Goal: Find specific page/section: Find specific page/section

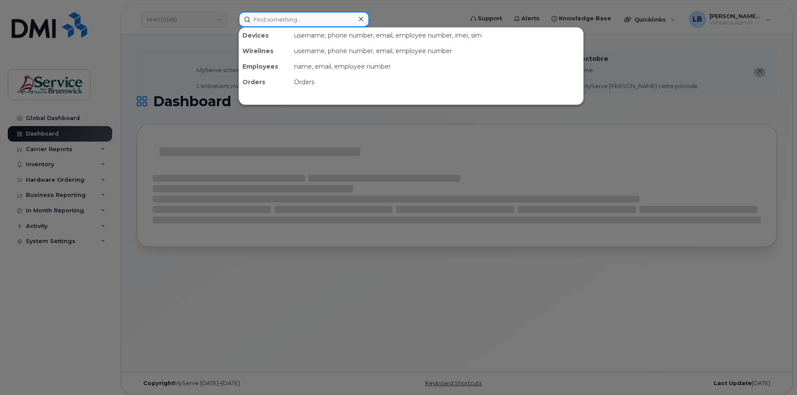
click at [294, 22] on input at bounding box center [304, 20] width 131 height 16
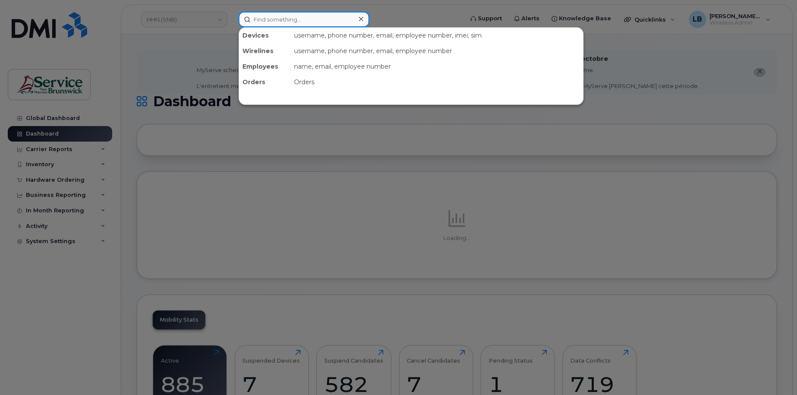
paste input "21868"
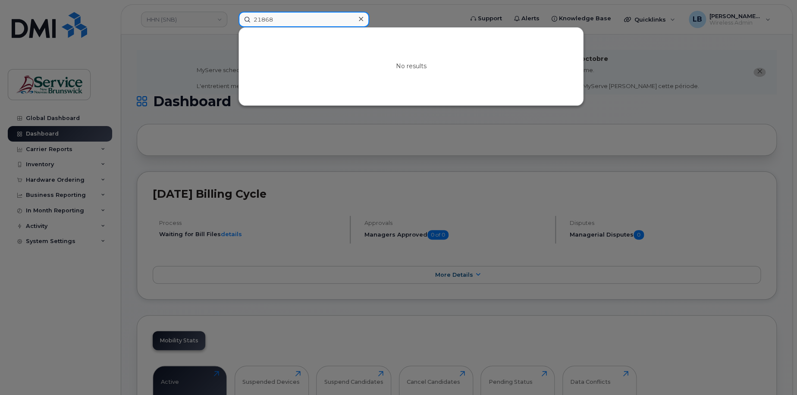
type input "21868"
click at [208, 19] on div at bounding box center [398, 197] width 797 height 395
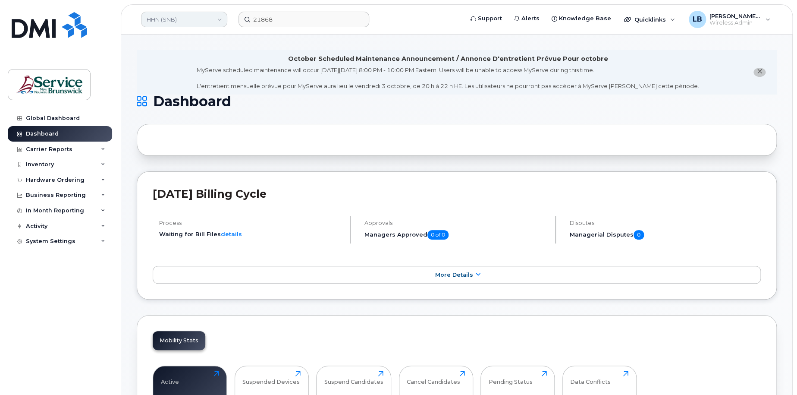
click at [205, 20] on link "HHN (SNB)" at bounding box center [184, 20] width 86 height 16
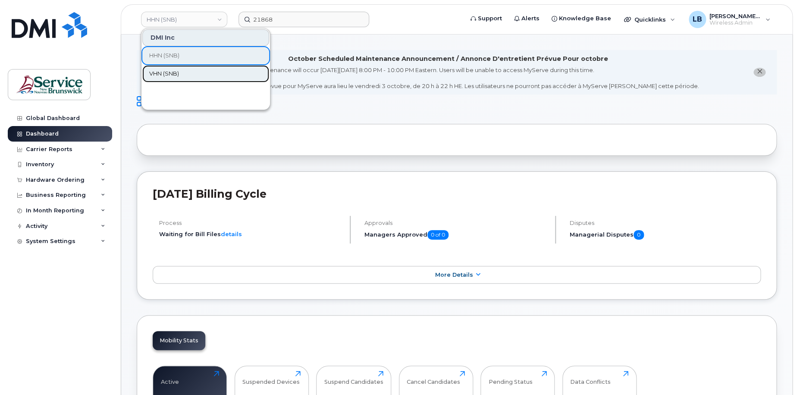
click at [185, 75] on link "VHN (SNB)" at bounding box center [205, 73] width 127 height 17
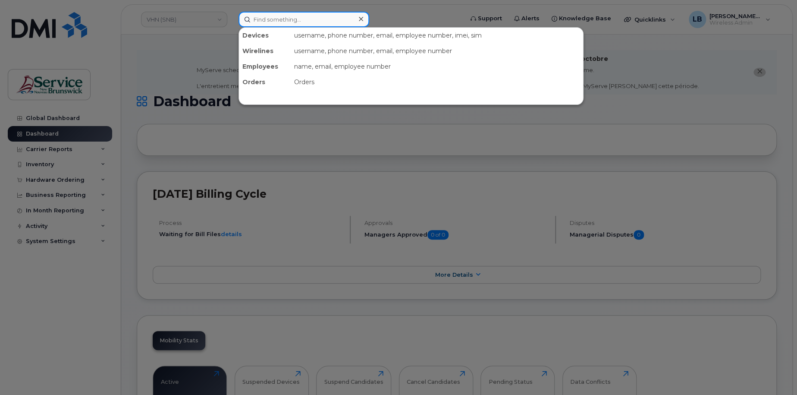
click at [324, 21] on input at bounding box center [304, 20] width 131 height 16
paste input "21868"
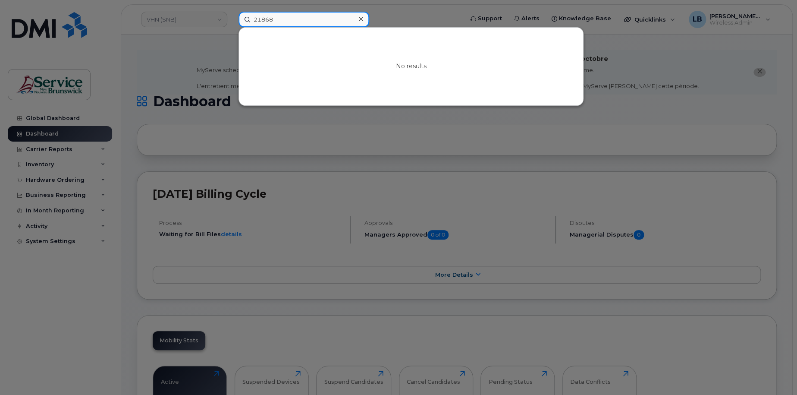
type input "21868"
click at [359, 19] on icon at bounding box center [361, 19] width 4 height 7
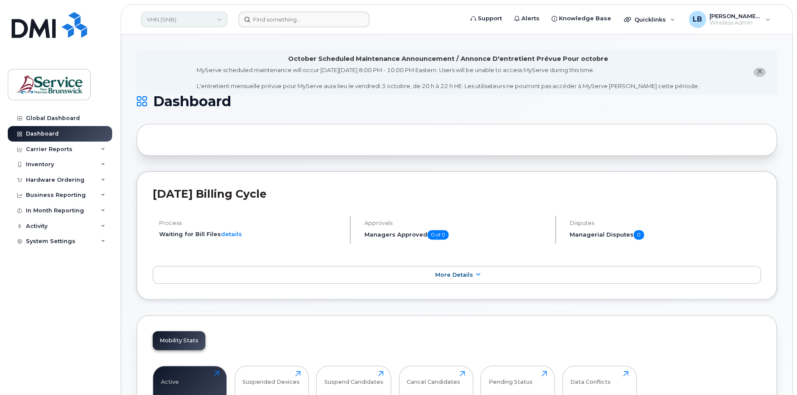
click at [223, 22] on link "VHN (SNB)" at bounding box center [184, 20] width 86 height 16
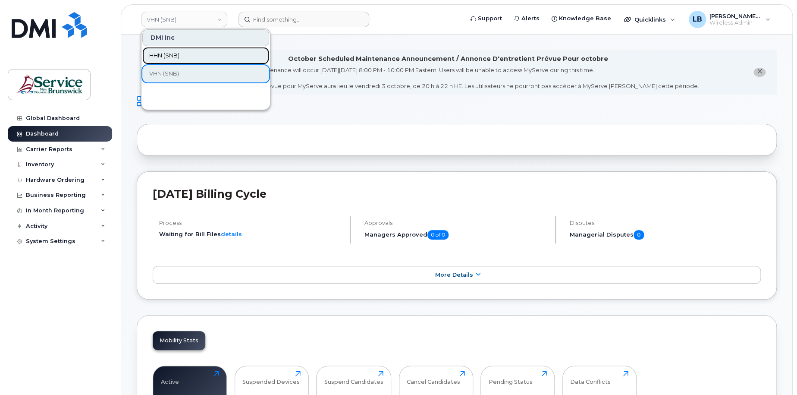
click at [184, 57] on link "HHN (SNB)" at bounding box center [205, 55] width 127 height 17
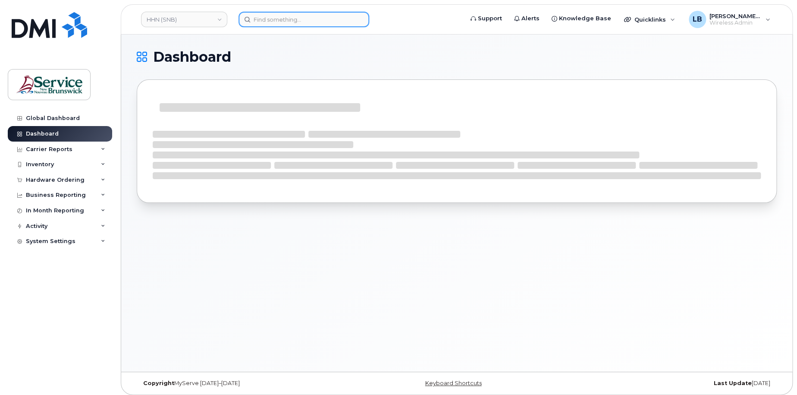
click at [277, 18] on input at bounding box center [304, 20] width 131 height 16
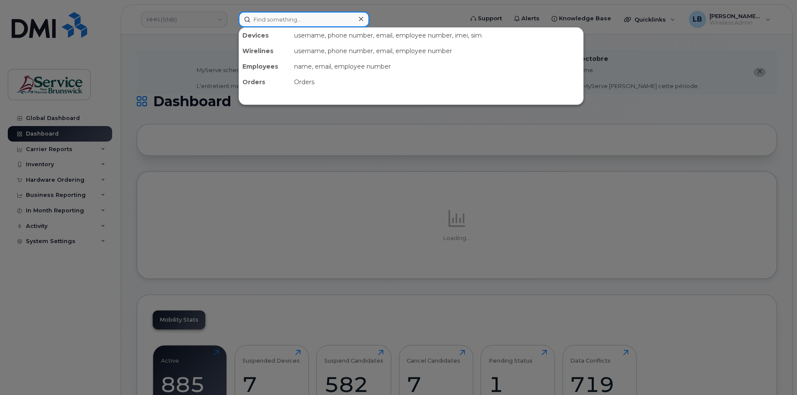
paste input "21868"
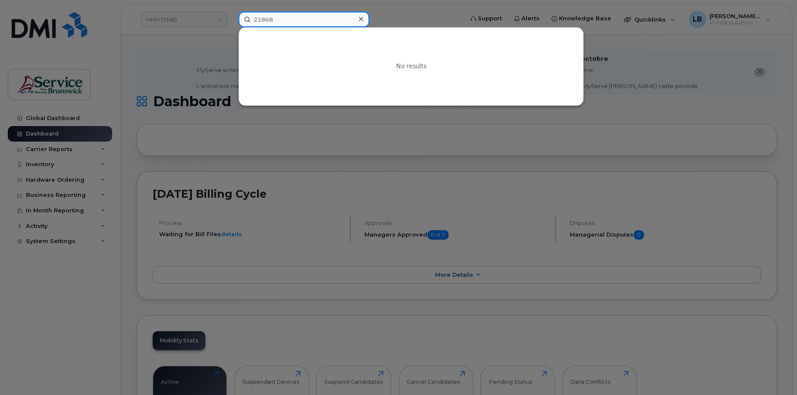
type input "21868"
click at [388, 138] on div at bounding box center [398, 197] width 797 height 395
drag, startPoint x: 300, startPoint y: 22, endPoint x: 218, endPoint y: 16, distance: 82.2
click at [232, 16] on div "21868 No results" at bounding box center [348, 20] width 233 height 16
click at [207, 17] on div at bounding box center [398, 197] width 797 height 395
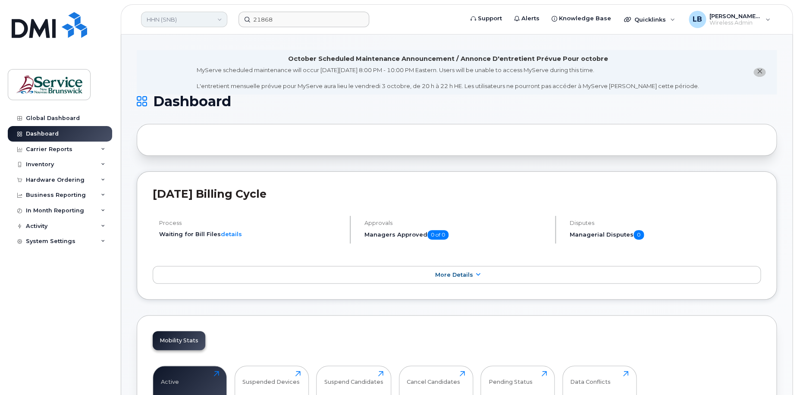
click at [203, 17] on link "HHN (SNB)" at bounding box center [184, 20] width 86 height 16
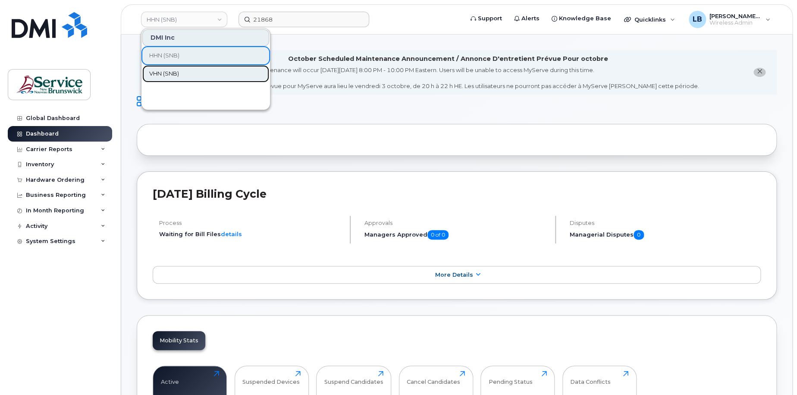
click at [178, 72] on span "VHN (SNB)" at bounding box center [164, 73] width 30 height 9
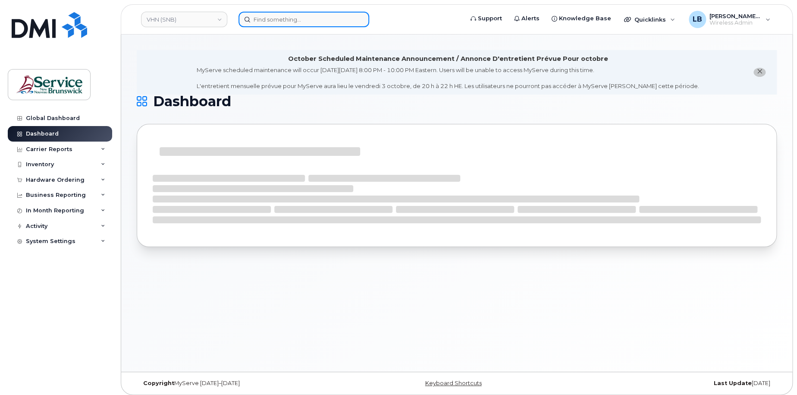
click at [334, 19] on input at bounding box center [304, 20] width 131 height 16
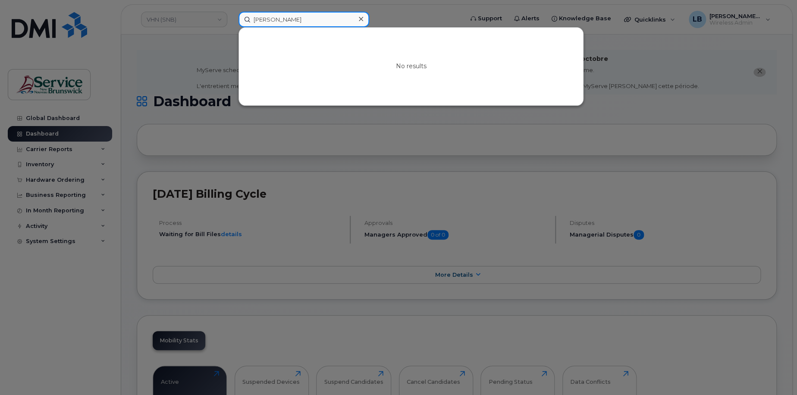
type input "nadine"
click at [45, 196] on div at bounding box center [398, 197] width 797 height 395
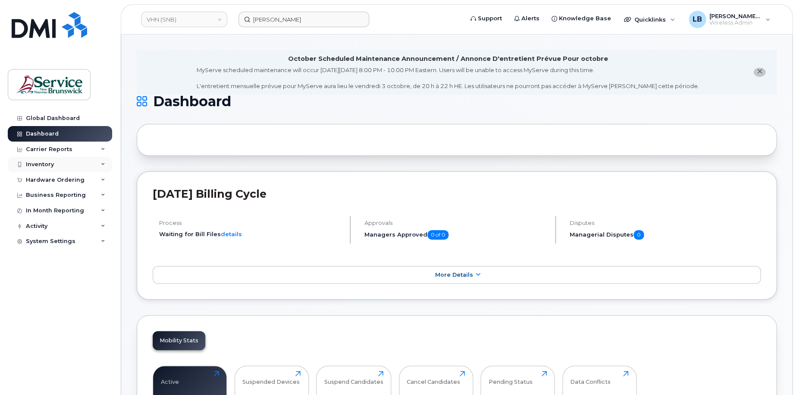
click at [44, 165] on div "Inventory" at bounding box center [40, 164] width 28 height 7
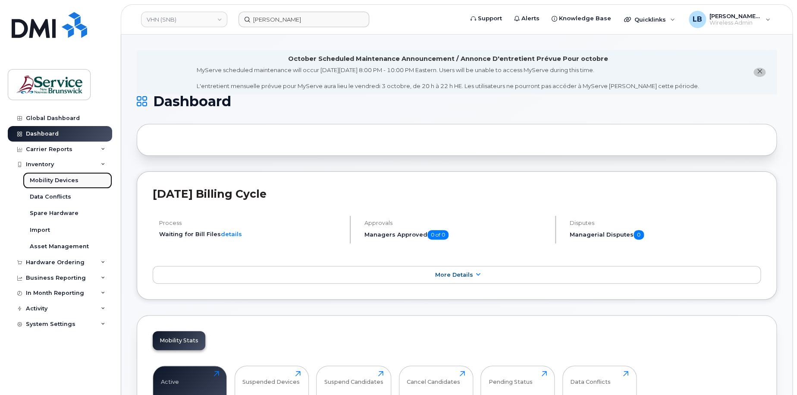
click at [54, 182] on div "Mobility Devices" at bounding box center [54, 181] width 49 height 8
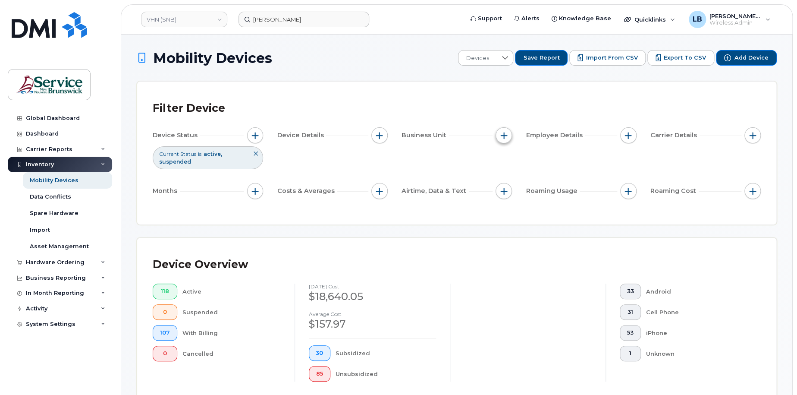
click at [510, 133] on button "button" at bounding box center [504, 135] width 16 height 16
click at [459, 215] on div "Filter Device Device Status Current Status is active suspended Device Details B…" at bounding box center [457, 153] width 640 height 143
click at [259, 132] on button "button" at bounding box center [255, 135] width 16 height 16
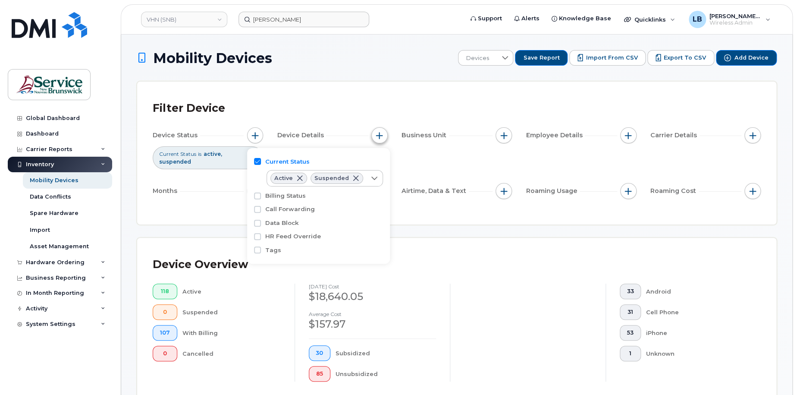
click at [385, 134] on button "button" at bounding box center [380, 135] width 16 height 16
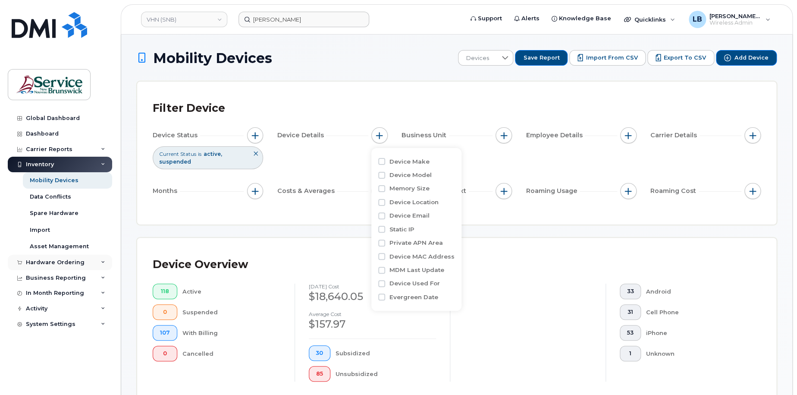
click at [56, 260] on div "Hardware Ordering" at bounding box center [55, 262] width 59 height 7
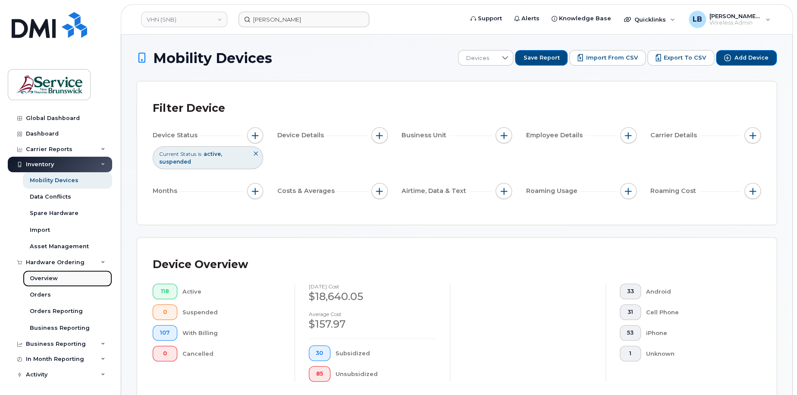
click at [46, 276] on div "Overview" at bounding box center [44, 278] width 28 height 8
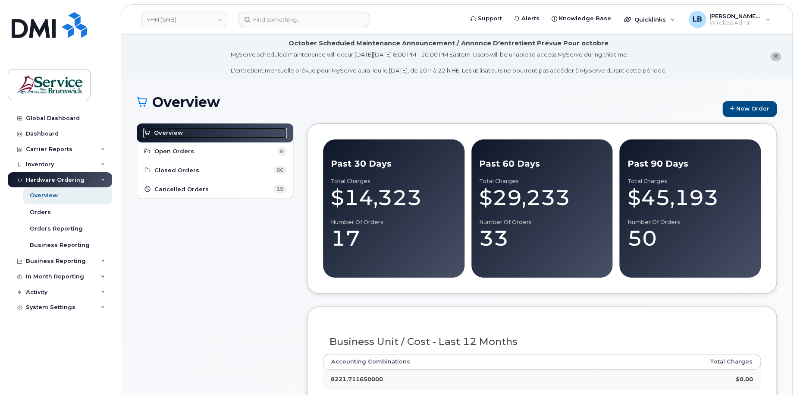
click at [173, 135] on span "Overview" at bounding box center [168, 133] width 29 height 8
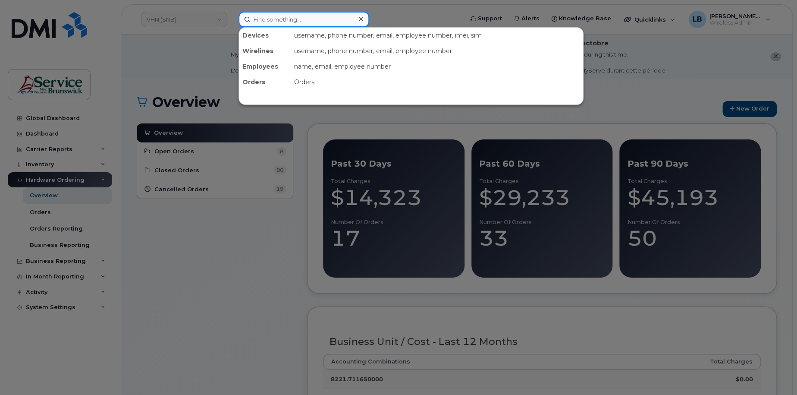
click at [268, 20] on input at bounding box center [304, 20] width 131 height 16
paste input "yes"
type input "yes"
click at [268, 20] on input at bounding box center [304, 20] width 131 height 16
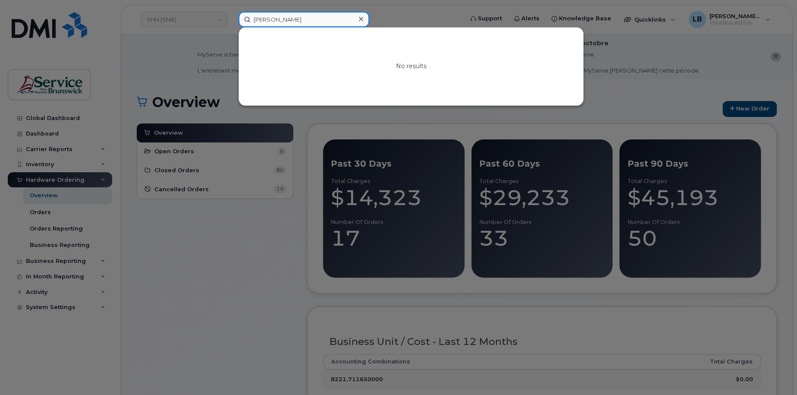
type input "[PERSON_NAME]"
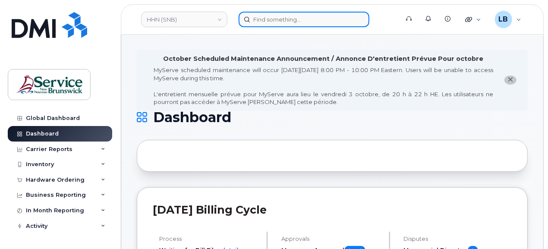
click at [273, 19] on input at bounding box center [304, 20] width 131 height 16
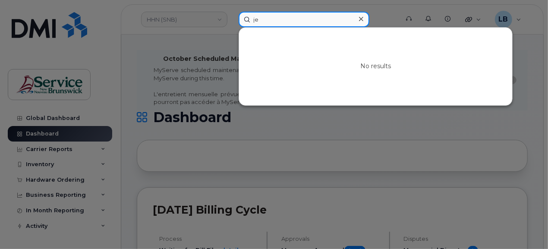
type input "j"
